Goal: Information Seeking & Learning: Learn about a topic

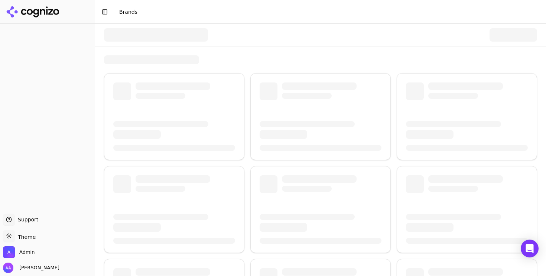
click at [215, 57] on div at bounding box center [320, 59] width 433 height 9
click at [28, 254] on span "Admin" at bounding box center [26, 252] width 15 height 7
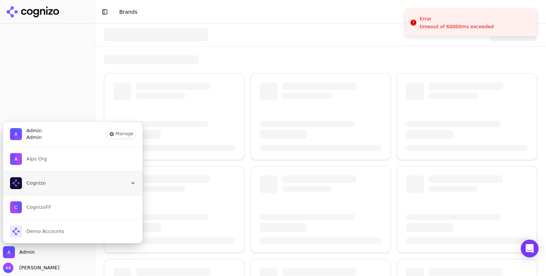
click at [59, 182] on button "Cognizo" at bounding box center [73, 183] width 140 height 24
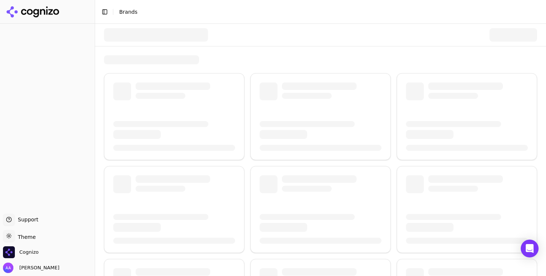
click at [248, 41] on div at bounding box center [320, 35] width 433 height 22
click at [216, 38] on div at bounding box center [320, 35] width 433 height 22
click at [31, 246] on span "Cognizo" at bounding box center [21, 252] width 36 height 12
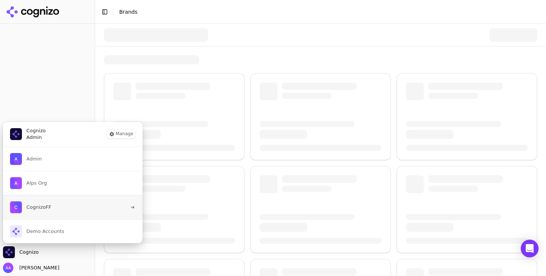
click at [61, 211] on button "CognizoFF" at bounding box center [73, 207] width 140 height 24
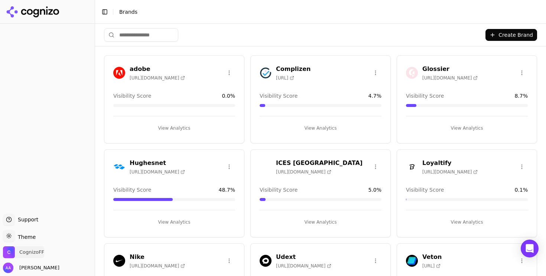
click at [26, 255] on span "CognizoFF" at bounding box center [31, 252] width 25 height 7
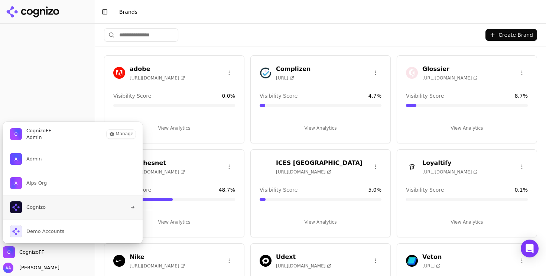
click at [55, 207] on button "Cognizo" at bounding box center [73, 207] width 140 height 24
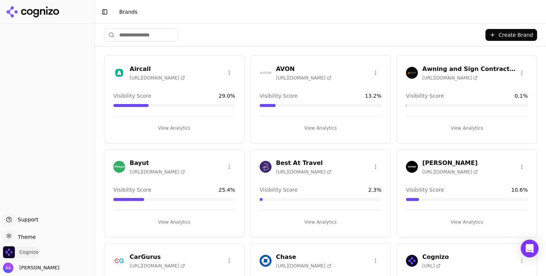
click at [35, 255] on span "Cognizo" at bounding box center [28, 252] width 19 height 7
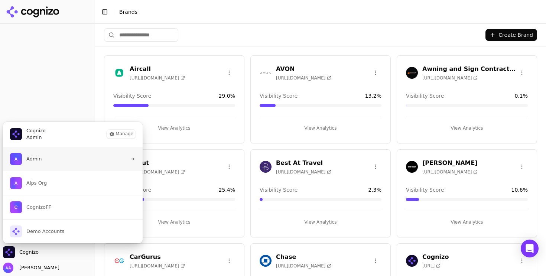
click at [59, 164] on button "Admin" at bounding box center [73, 159] width 140 height 24
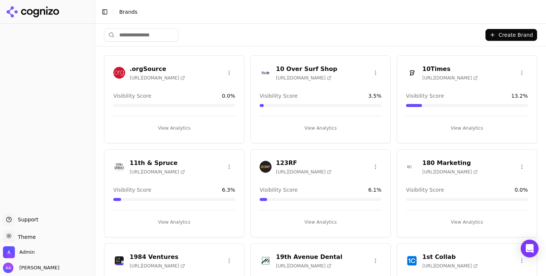
click at [153, 30] on input "search" at bounding box center [141, 34] width 74 height 13
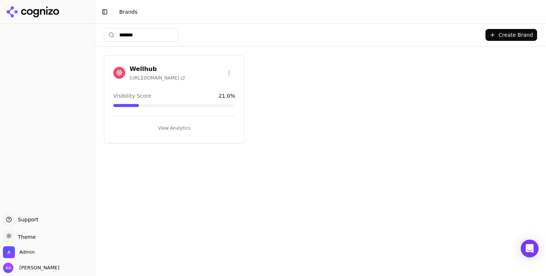
type input "*******"
click at [117, 74] on img at bounding box center [119, 73] width 12 height 12
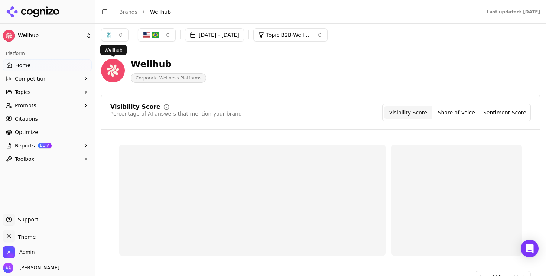
click at [107, 33] on div "button" at bounding box center [109, 35] width 6 height 6
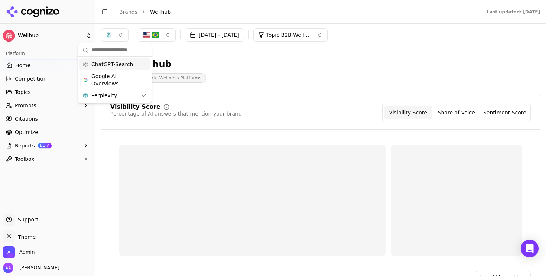
click at [123, 68] on span "ChatGPT-Search" at bounding box center [112, 64] width 42 height 7
click at [122, 78] on span "Google AI Overviews" at bounding box center [118, 79] width 47 height 15
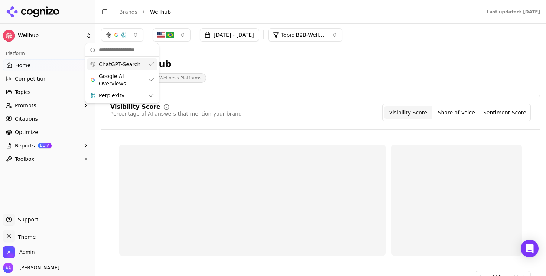
click at [282, 63] on div "Wellhub Corporate Wellness Platforms" at bounding box center [267, 70] width 333 height 25
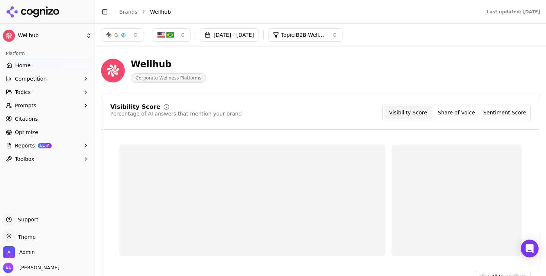
click at [326, 34] on span "Topic: B2B-Wellness & Fitness: Apps, Platforms & Programs" at bounding box center [303, 34] width 45 height 7
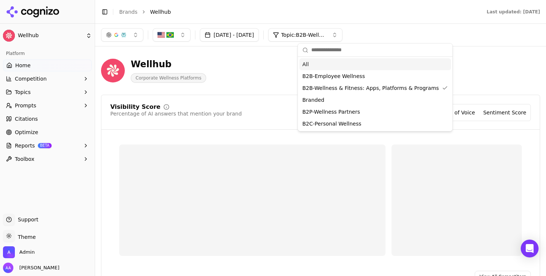
click at [324, 67] on div "All" at bounding box center [376, 64] width 152 height 12
click at [256, 68] on div "Wellhub Corporate Wellness Platforms" at bounding box center [267, 70] width 333 height 25
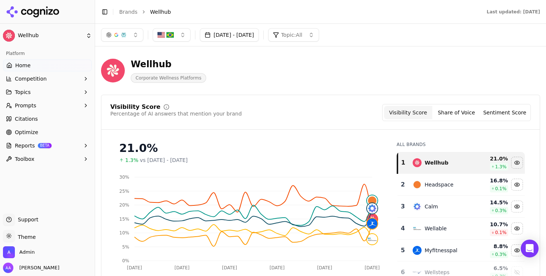
click at [127, 41] on button "button" at bounding box center [122, 34] width 42 height 13
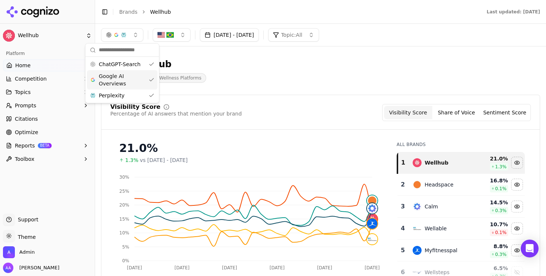
click at [124, 72] on span "Google AI Overviews" at bounding box center [122, 79] width 47 height 15
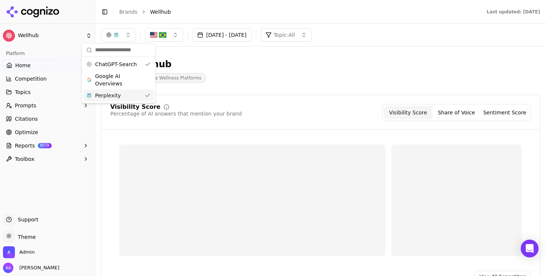
click at [125, 97] on div "Perplexity" at bounding box center [118, 96] width 71 height 12
click at [256, 70] on div "Wellhub Corporate Wellness Platforms" at bounding box center [267, 70] width 333 height 25
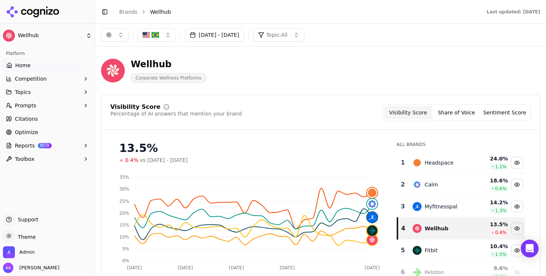
click at [58, 109] on button "Prompts" at bounding box center [47, 106] width 89 height 12
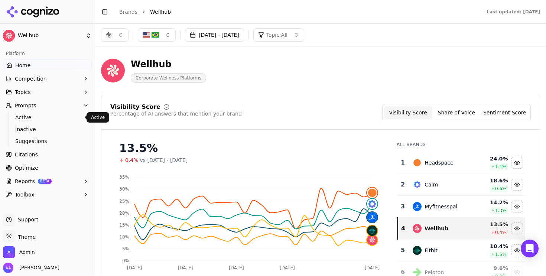
click at [55, 120] on span "Active" at bounding box center [47, 117] width 65 height 7
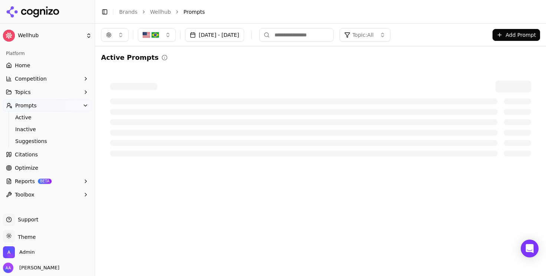
click at [226, 38] on button "[DATE] - [DATE]" at bounding box center [214, 34] width 59 height 13
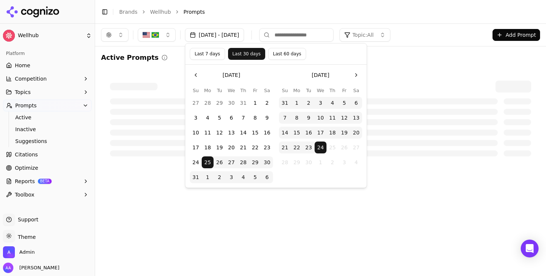
click at [209, 54] on button "Last 7 days" at bounding box center [207, 54] width 35 height 12
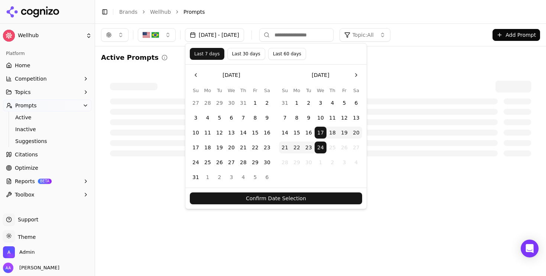
click at [278, 197] on button "Confirm Date Selection" at bounding box center [276, 199] width 172 height 12
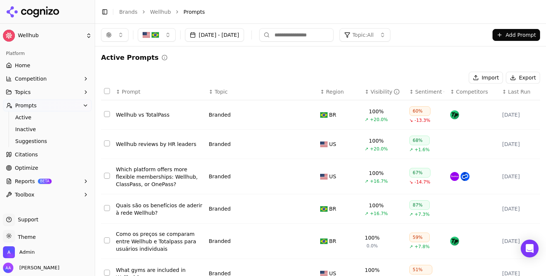
click at [373, 92] on div "Visibility" at bounding box center [385, 91] width 29 height 7
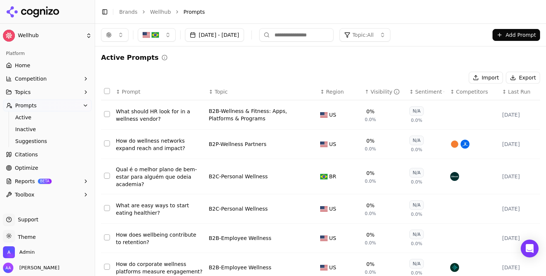
click at [380, 93] on div "Visibility" at bounding box center [385, 91] width 29 height 7
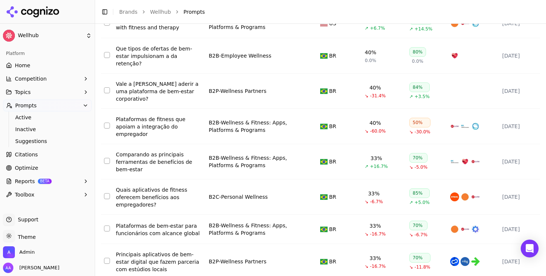
scroll to position [1417, 0]
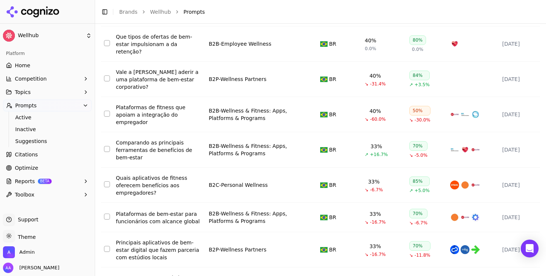
click at [154, 104] on div "Plataformas de fitness que apoiam a integração do empregador" at bounding box center [159, 115] width 87 height 22
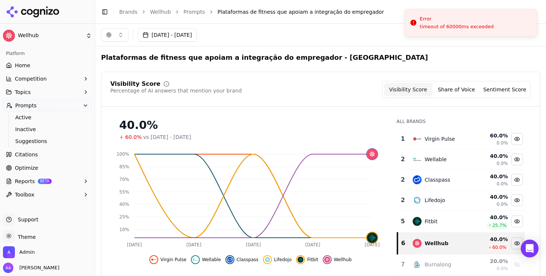
click at [188, 9] on link "Prompts" at bounding box center [195, 11] width 22 height 7
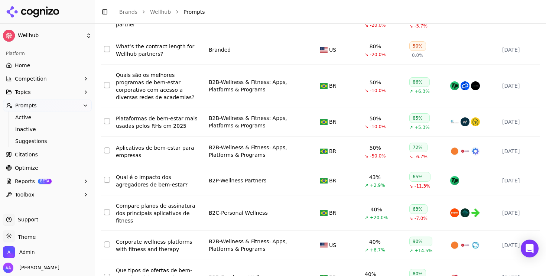
scroll to position [1188, 0]
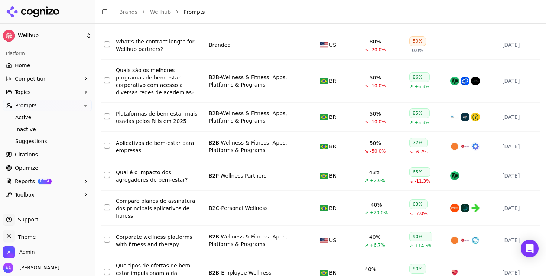
click at [181, 141] on div "Aplicativos de bem-estar para empresas" at bounding box center [159, 146] width 87 height 15
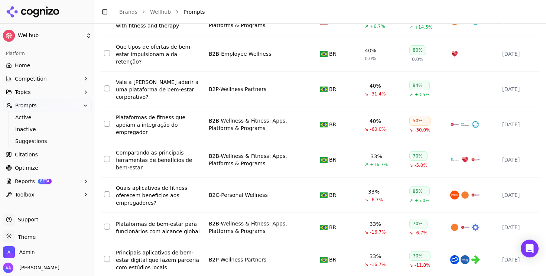
scroll to position [1407, 0]
click at [164, 113] on div "Plataformas de fitness que apoiam a integração do empregador" at bounding box center [159, 124] width 87 height 22
click at [162, 220] on div "Plataformas de bem-estar para funcionários com alcance global" at bounding box center [159, 227] width 87 height 15
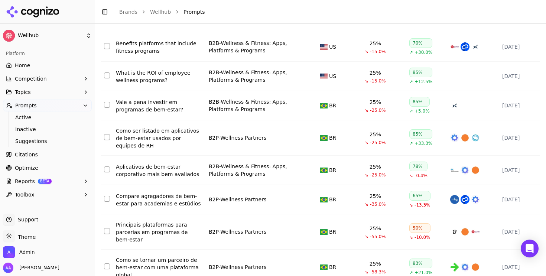
scroll to position [1881, 0]
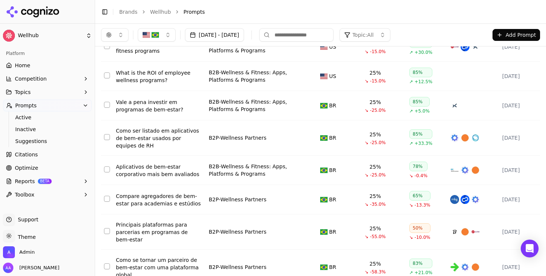
click at [147, 193] on div "Compare agregadores de bem-estar para academias e estúdios" at bounding box center [159, 200] width 87 height 15
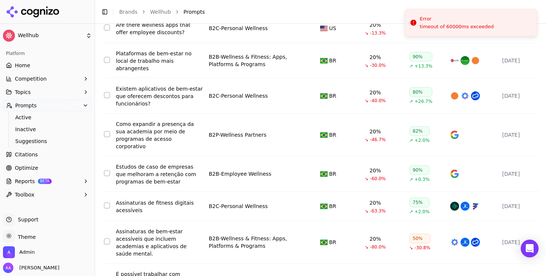
scroll to position [2471, 0]
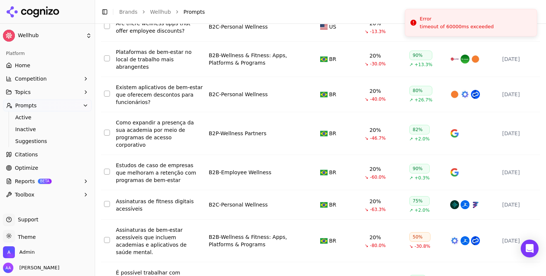
click at [161, 198] on div "Assinaturas de fitness digitais acessíveis" at bounding box center [159, 205] width 87 height 15
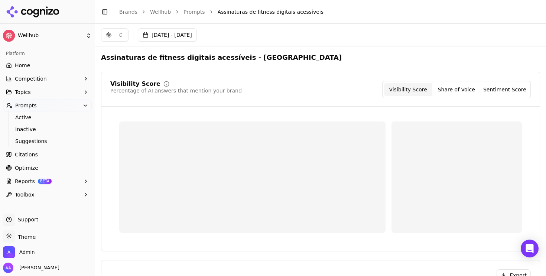
click at [185, 10] on link "Prompts" at bounding box center [195, 11] width 22 height 7
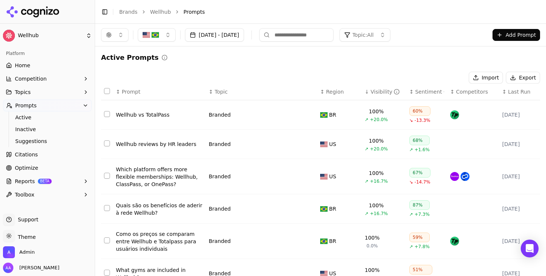
click at [164, 36] on button "button" at bounding box center [157, 34] width 38 height 13
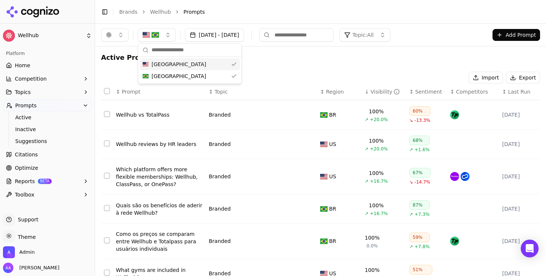
click at [165, 14] on link "Wellhub" at bounding box center [160, 11] width 21 height 7
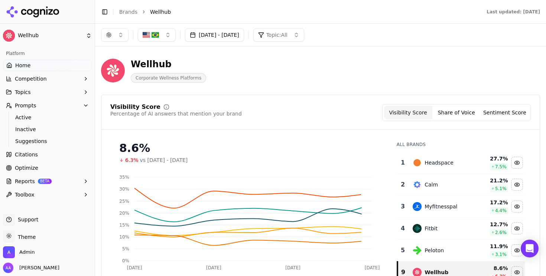
click at [172, 28] on div "[DATE] - [DATE] Topic: All" at bounding box center [320, 35] width 451 height 22
click at [170, 33] on button "button" at bounding box center [157, 34] width 38 height 13
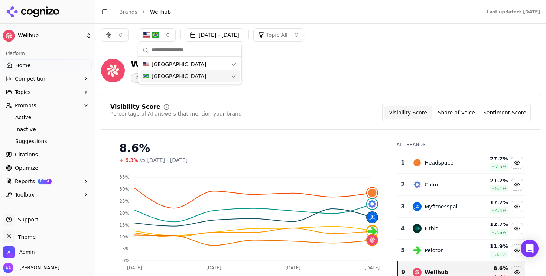
click at [164, 76] on span "[GEOGRAPHIC_DATA]" at bounding box center [179, 75] width 55 height 7
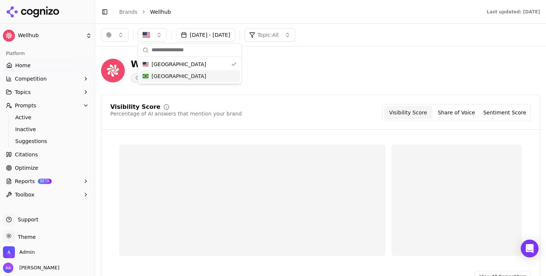
click at [276, 69] on div "Wellhub Corporate Wellness Platforms" at bounding box center [267, 70] width 333 height 25
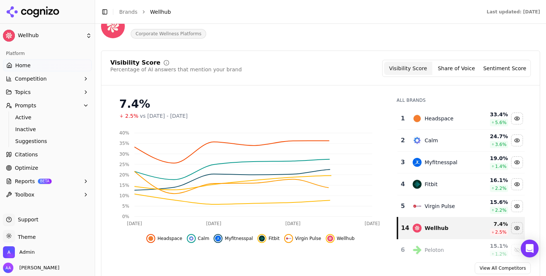
scroll to position [46, 0]
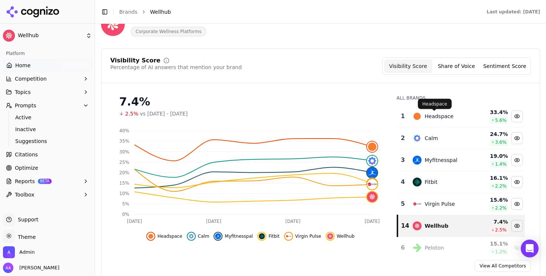
click at [428, 116] on div "Headspace" at bounding box center [439, 116] width 29 height 7
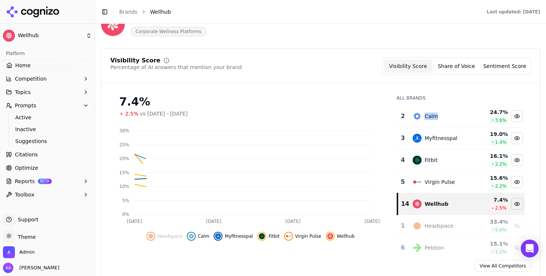
click at [428, 116] on div "Calm" at bounding box center [431, 116] width 13 height 7
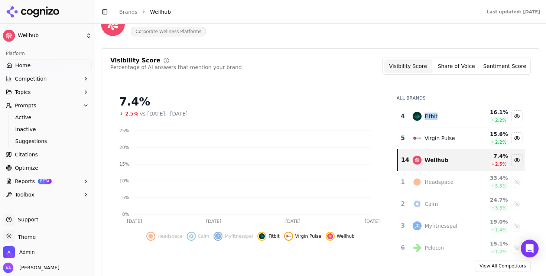
click at [428, 116] on div "Fitbit" at bounding box center [431, 116] width 13 height 7
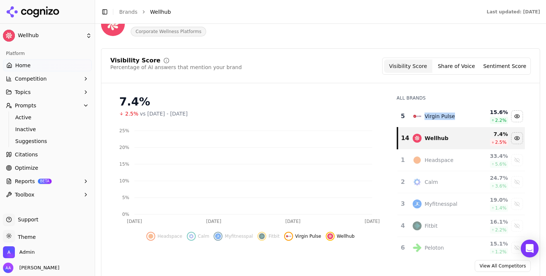
click at [428, 116] on div "Virgin Pulse" at bounding box center [440, 116] width 30 height 7
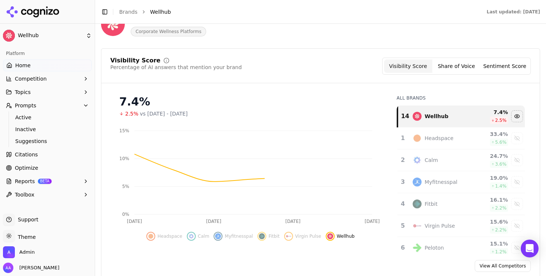
click at [347, 79] on div "Visibility Score Percentage of AI answers that mention your brand Visibility Sc…" at bounding box center [320, 71] width 439 height 26
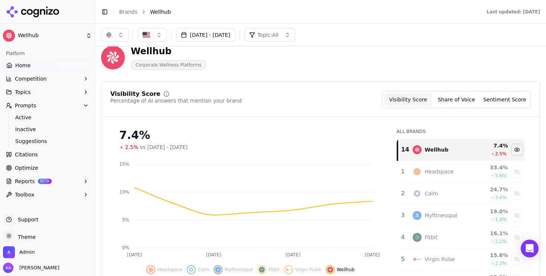
scroll to position [0, 0]
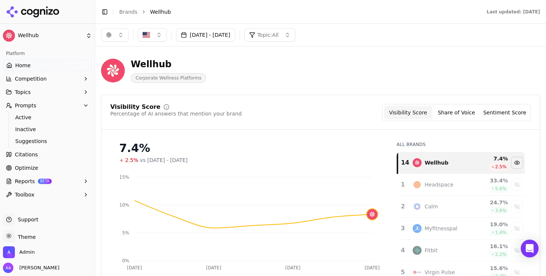
click at [235, 34] on button "[DATE] - [DATE]" at bounding box center [205, 34] width 59 height 13
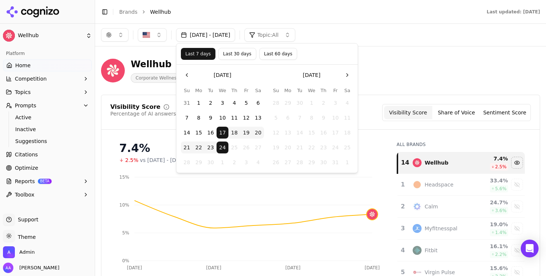
click at [232, 51] on button "Last 30 days" at bounding box center [238, 54] width 38 height 12
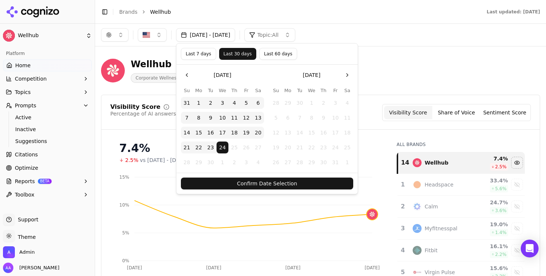
click at [283, 188] on button "Confirm Date Selection" at bounding box center [267, 184] width 172 height 12
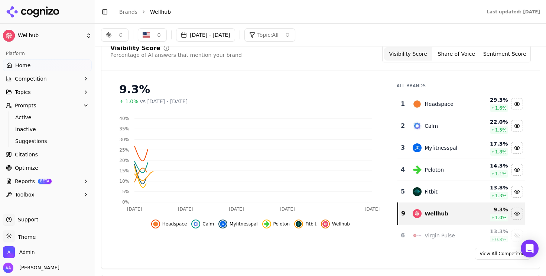
scroll to position [57, 0]
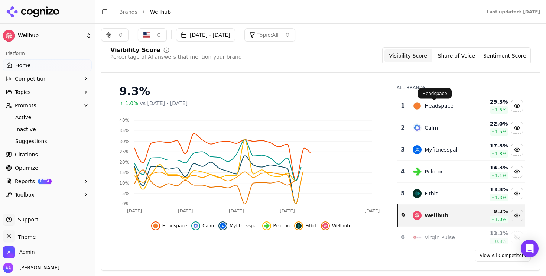
click at [427, 114] on td "Headspace" at bounding box center [441, 106] width 66 height 22
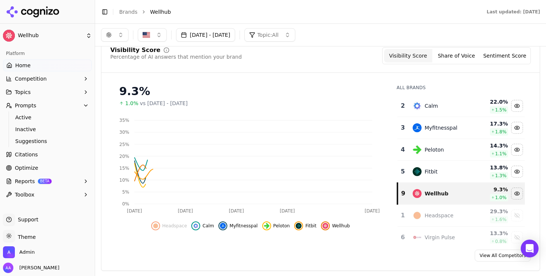
click at [427, 114] on td "Calm" at bounding box center [441, 106] width 66 height 22
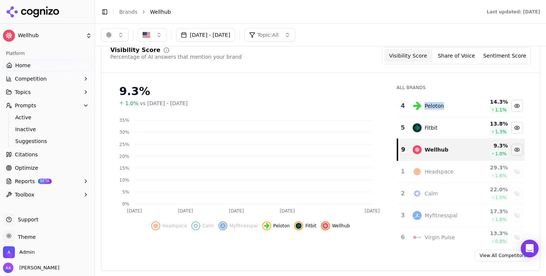
click at [427, 114] on td "Peloton" at bounding box center [441, 106] width 66 height 22
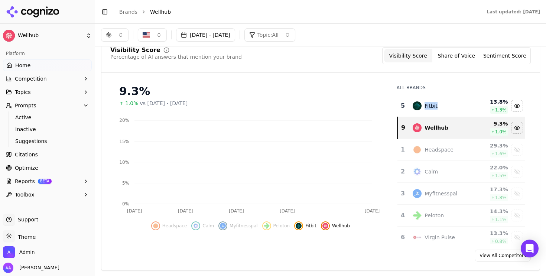
click at [427, 114] on td "Fitbit" at bounding box center [441, 106] width 66 height 22
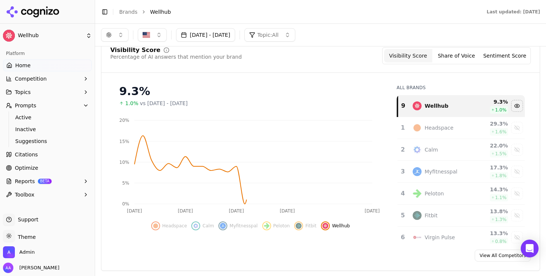
click at [349, 87] on div "9.3%" at bounding box center [250, 91] width 263 height 13
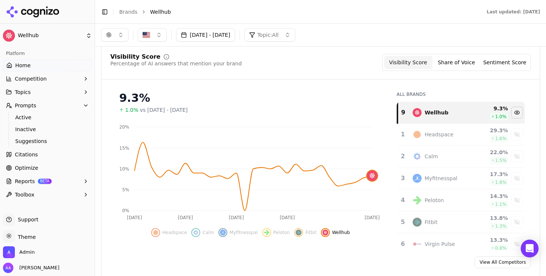
click at [265, 65] on div "Visibility Score Percentage of AI answers that mention your brand Visibility Sc…" at bounding box center [320, 62] width 421 height 17
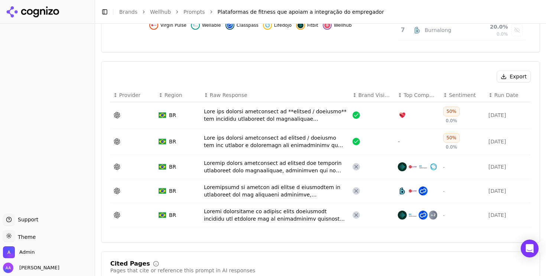
scroll to position [235, 0]
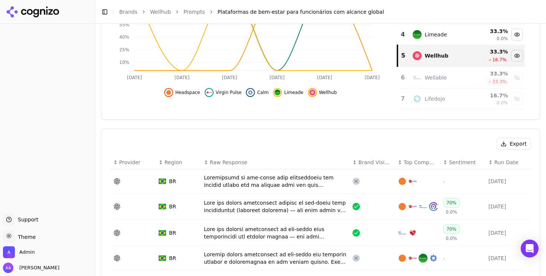
scroll to position [177, 0]
